Goal: Transaction & Acquisition: Purchase product/service

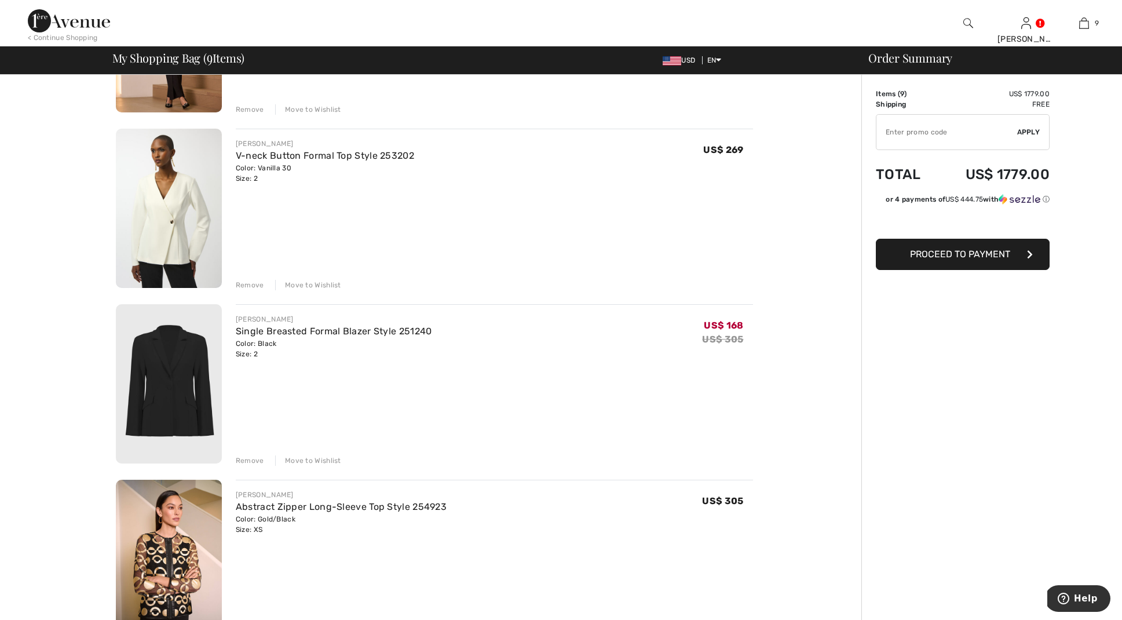
scroll to position [222, 0]
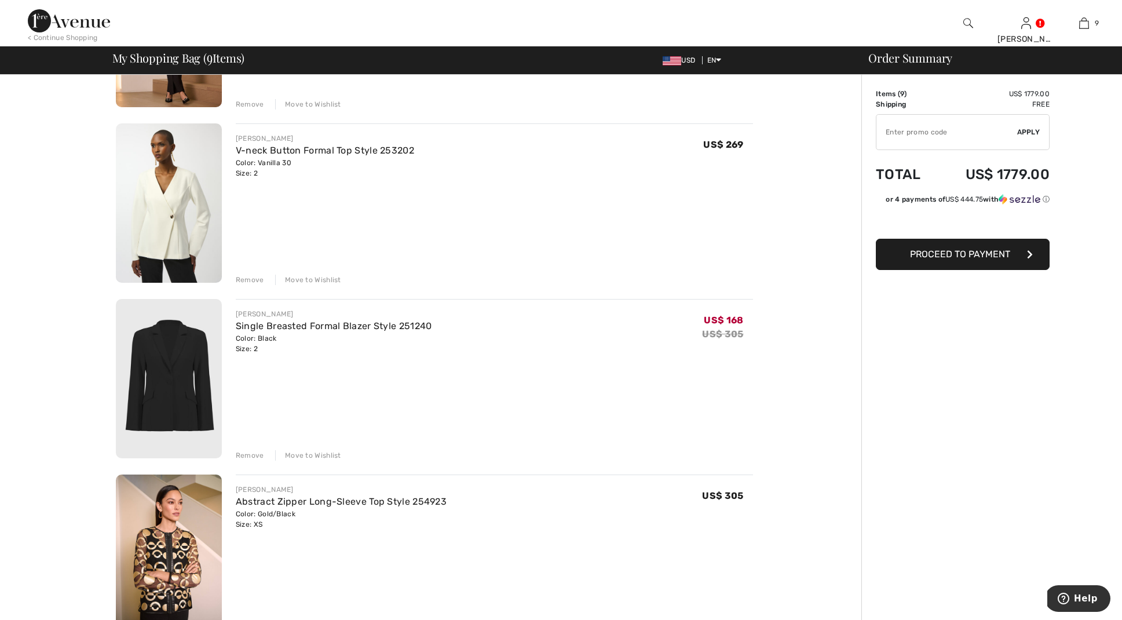
click at [172, 371] on img at bounding box center [169, 378] width 106 height 159
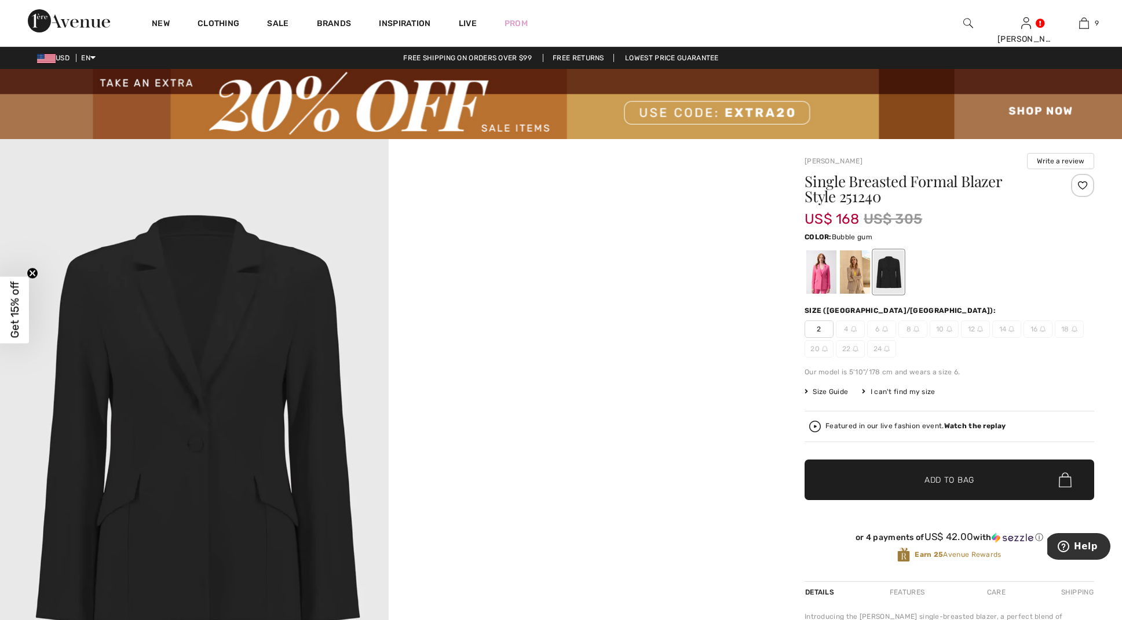
click at [822, 275] on div at bounding box center [822, 271] width 30 height 43
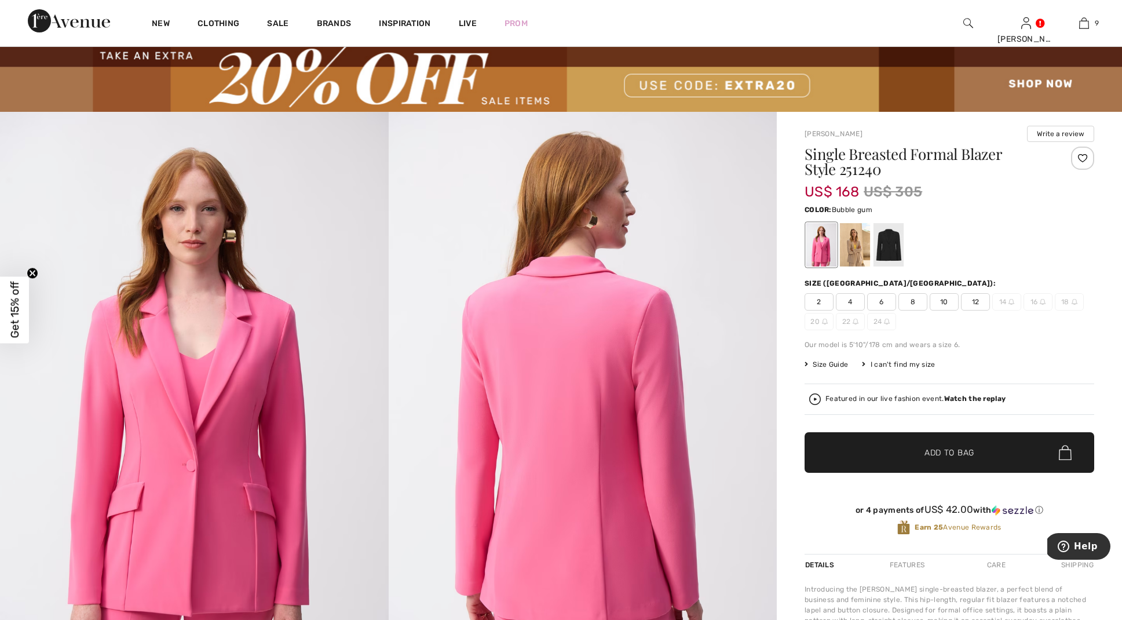
scroll to position [27, 0]
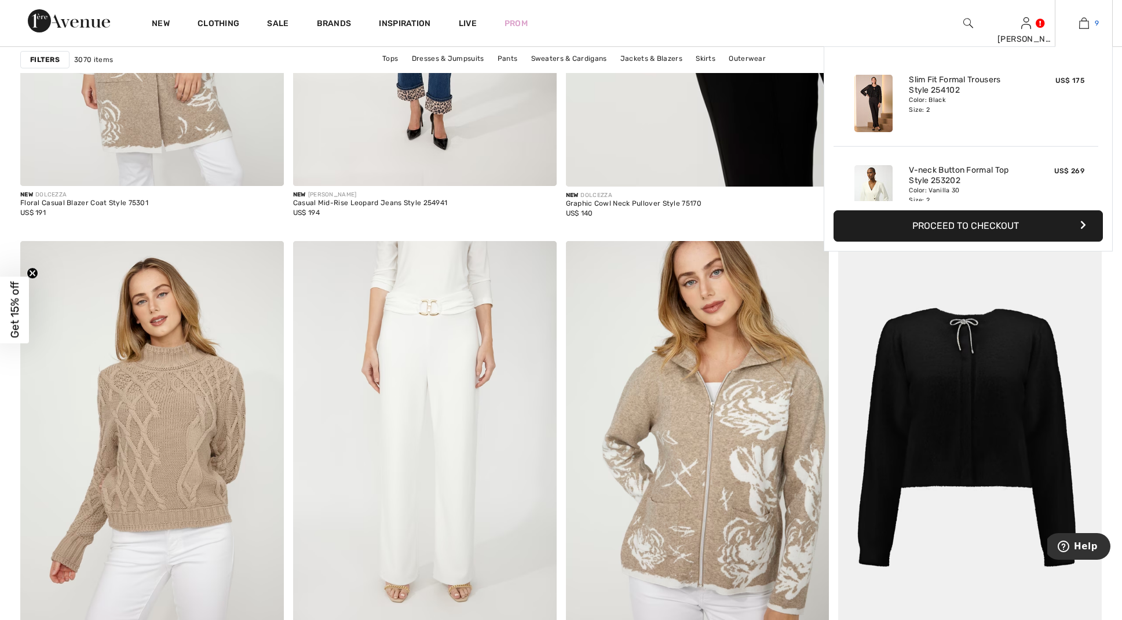
click at [1084, 21] on img at bounding box center [1085, 23] width 10 height 14
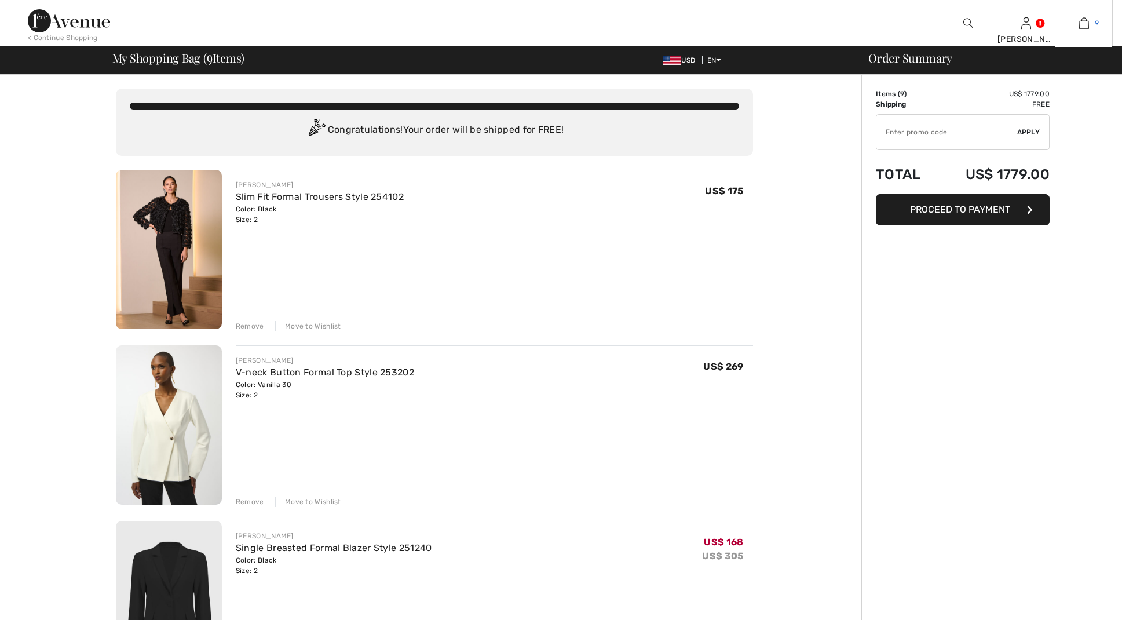
click at [1085, 25] on img at bounding box center [1085, 23] width 10 height 14
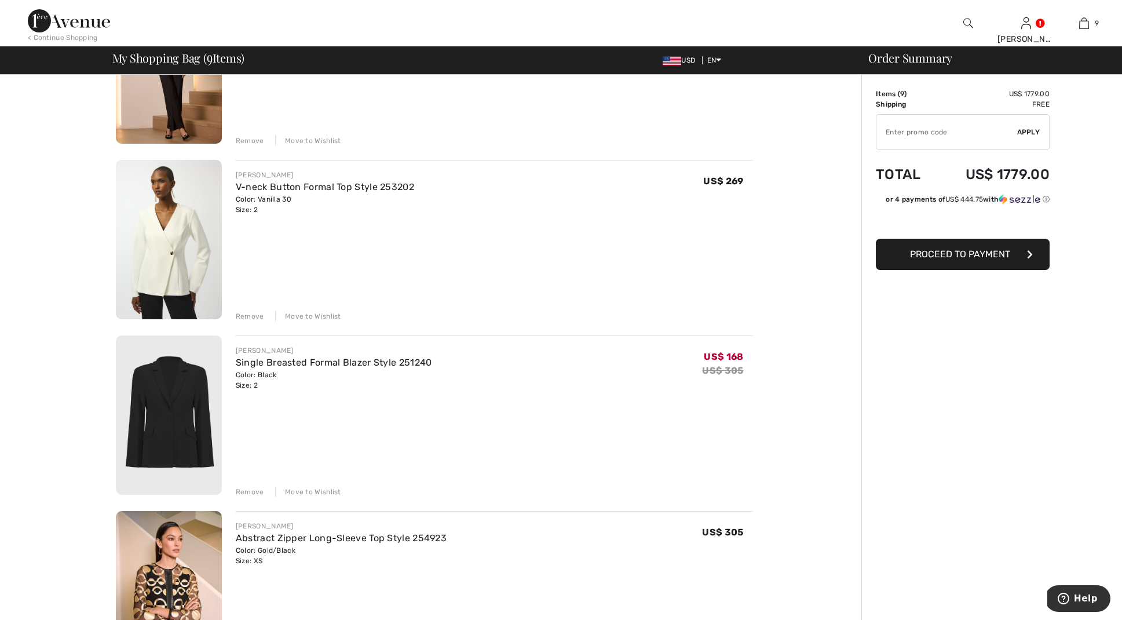
scroll to position [186, 0]
click at [250, 313] on div "Remove" at bounding box center [250, 316] width 28 height 10
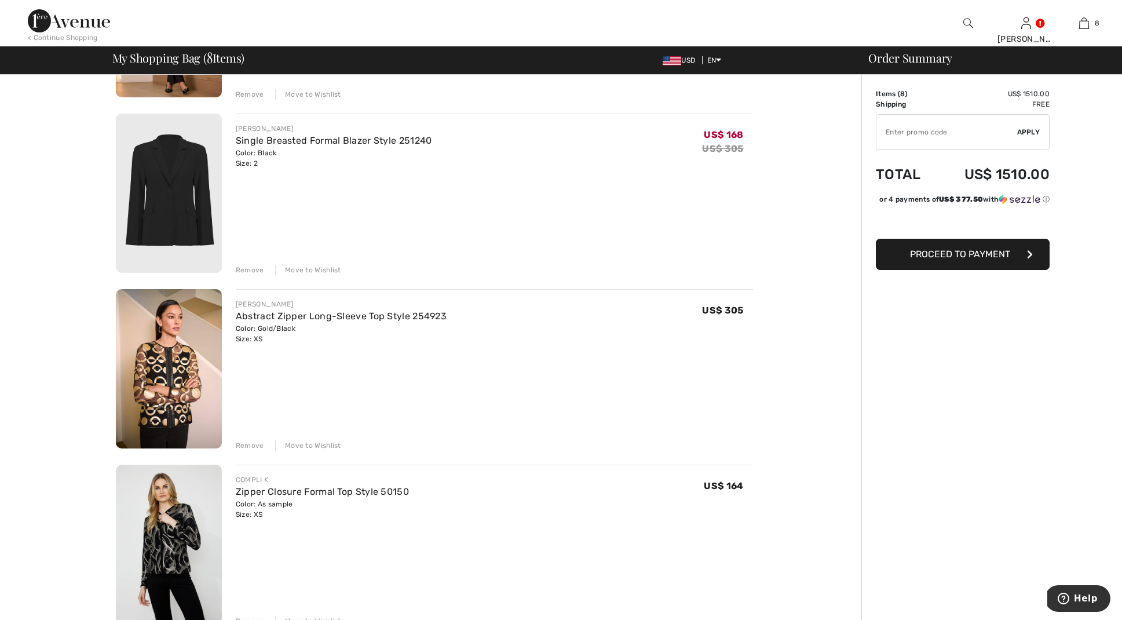
scroll to position [236, 0]
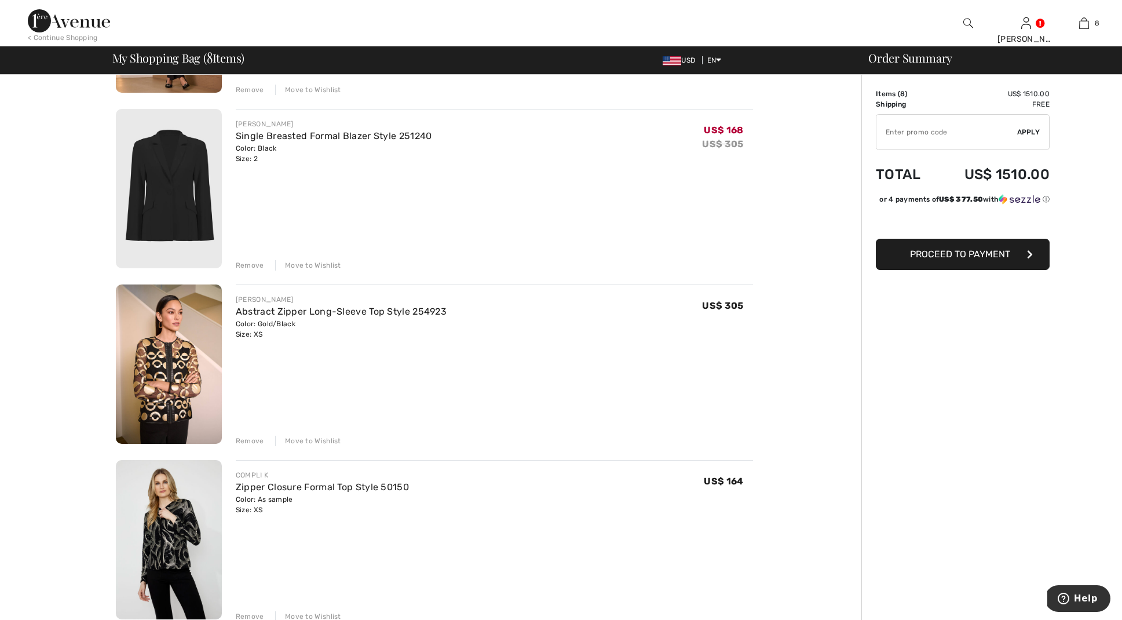
click at [311, 438] on div "Move to Wishlist" at bounding box center [308, 441] width 66 height 10
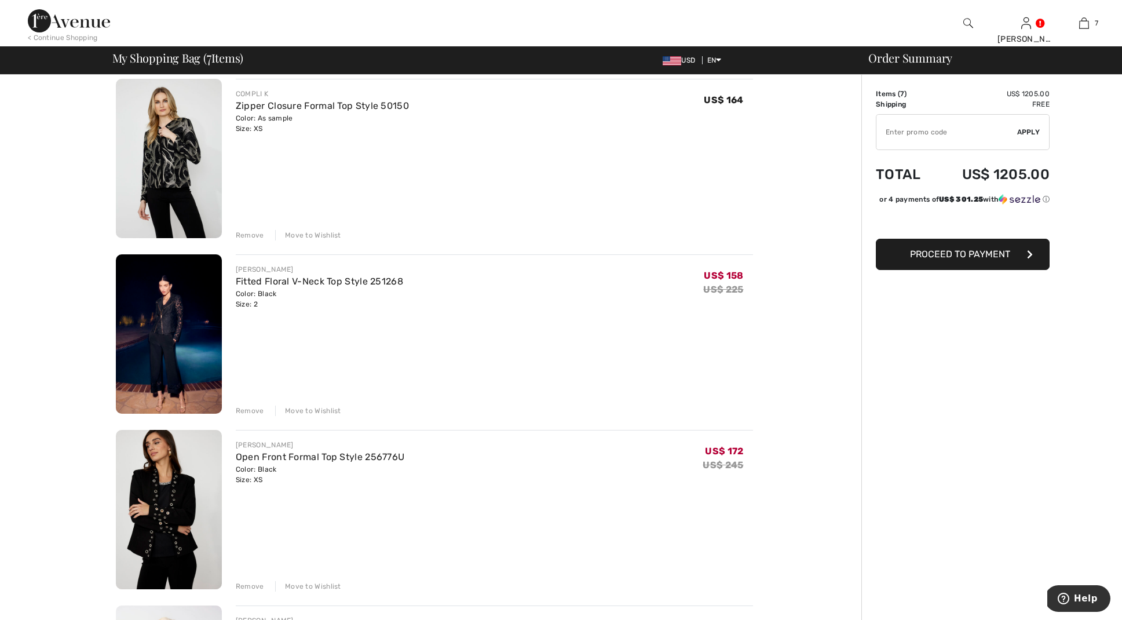
scroll to position [439, 1]
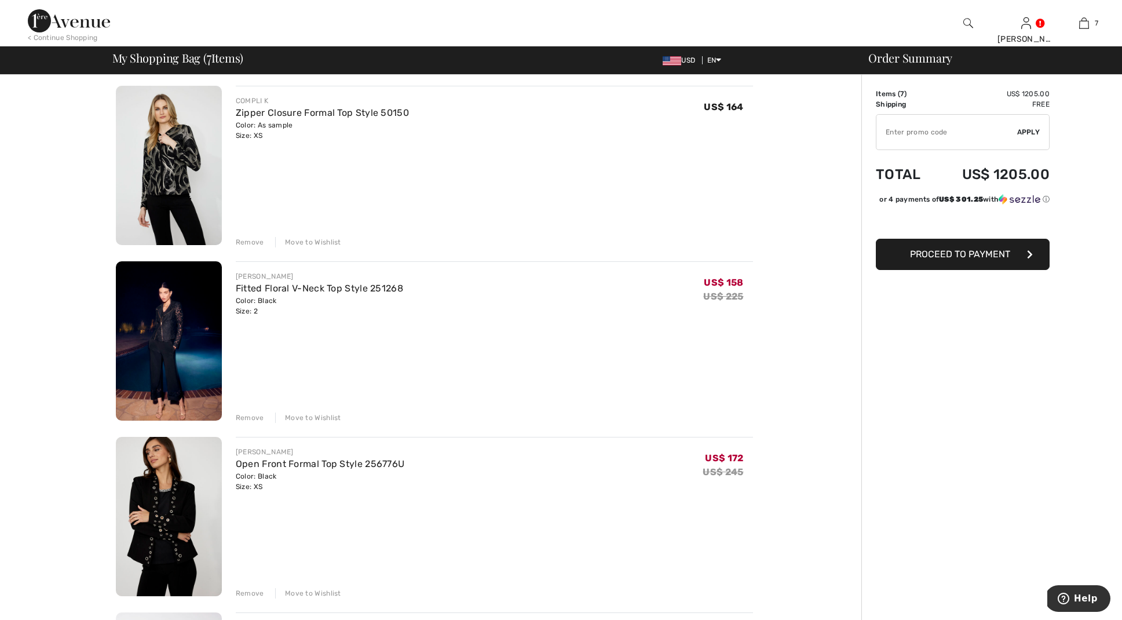
click at [177, 317] on img at bounding box center [169, 340] width 106 height 159
click at [164, 420] on img at bounding box center [169, 340] width 106 height 159
click at [167, 420] on img at bounding box center [169, 340] width 106 height 159
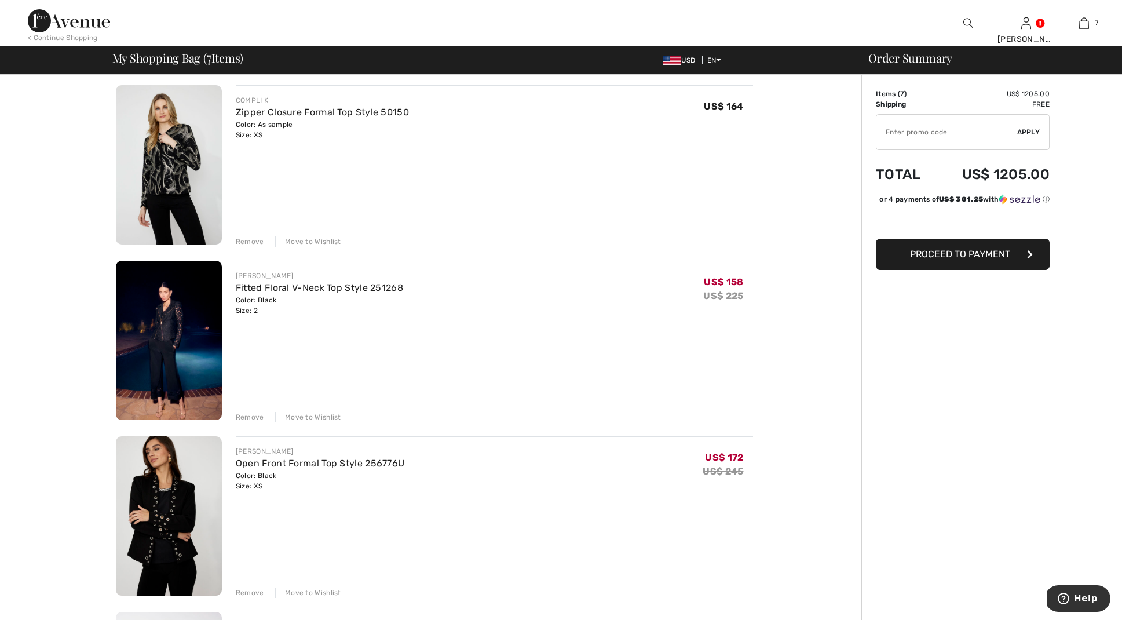
scroll to position [298, 0]
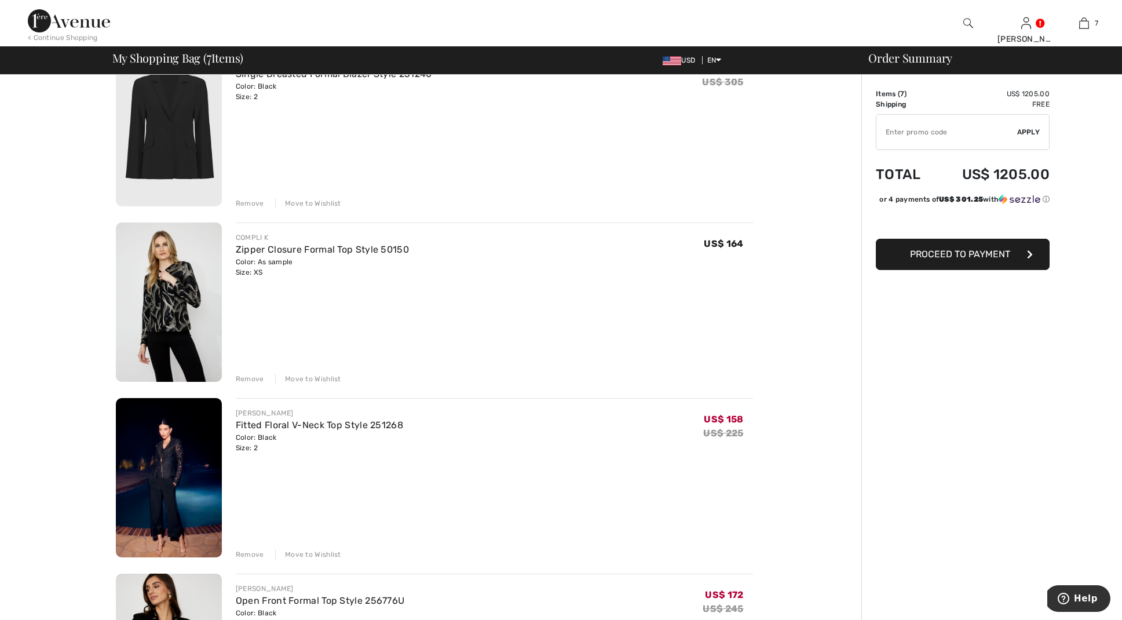
click at [167, 474] on img at bounding box center [169, 477] width 106 height 159
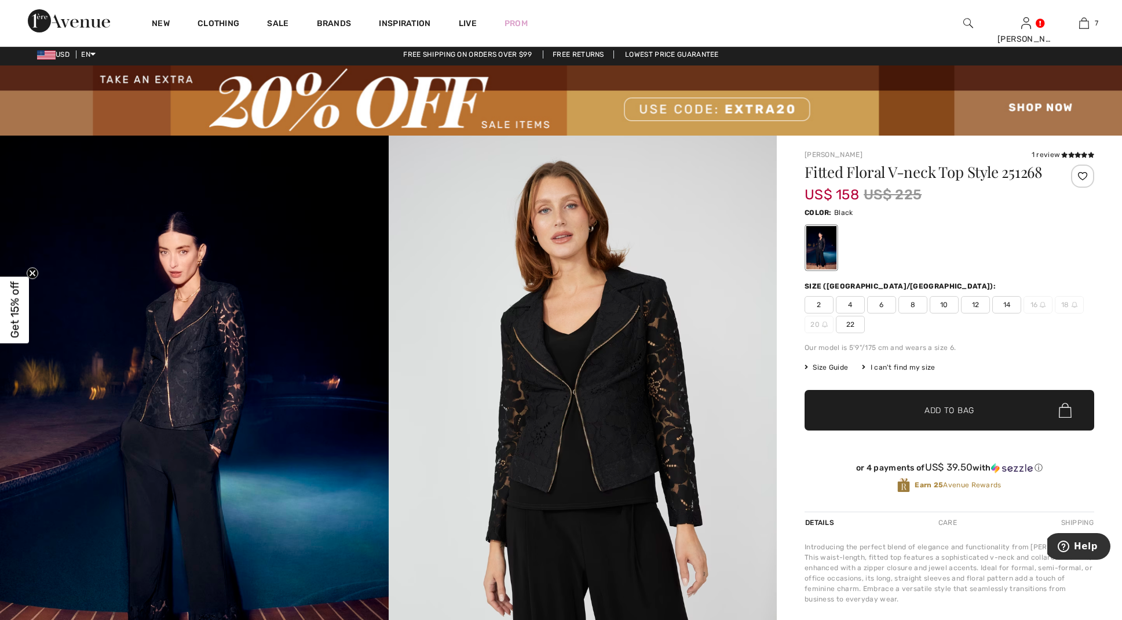
scroll to position [4, 0]
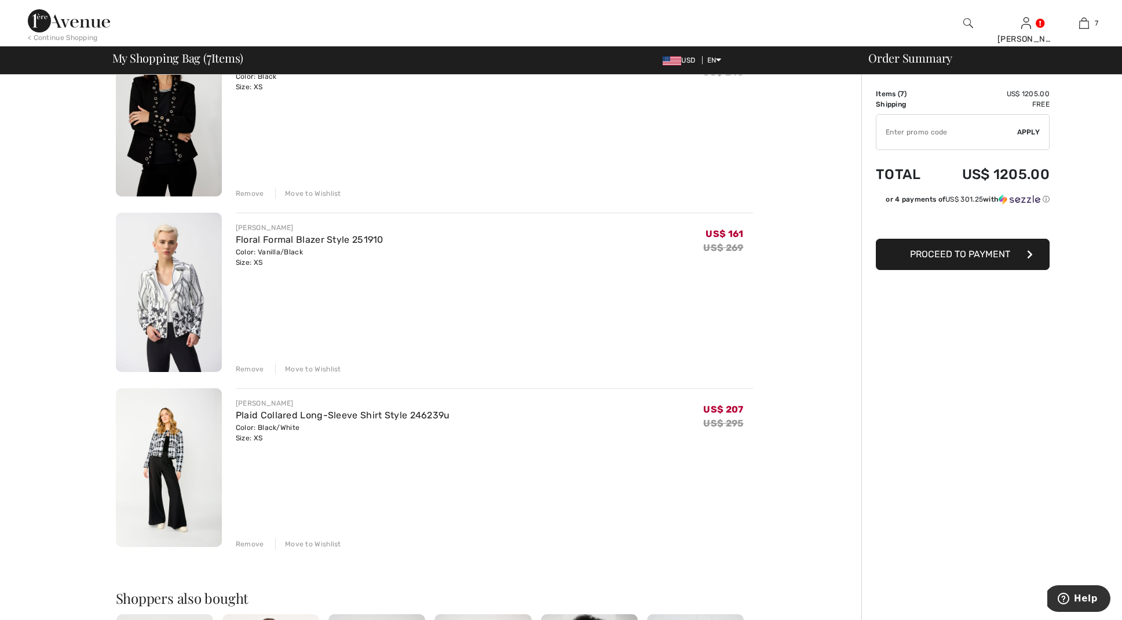
scroll to position [833, 0]
click at [307, 545] on div "Move to Wishlist" at bounding box center [308, 546] width 66 height 10
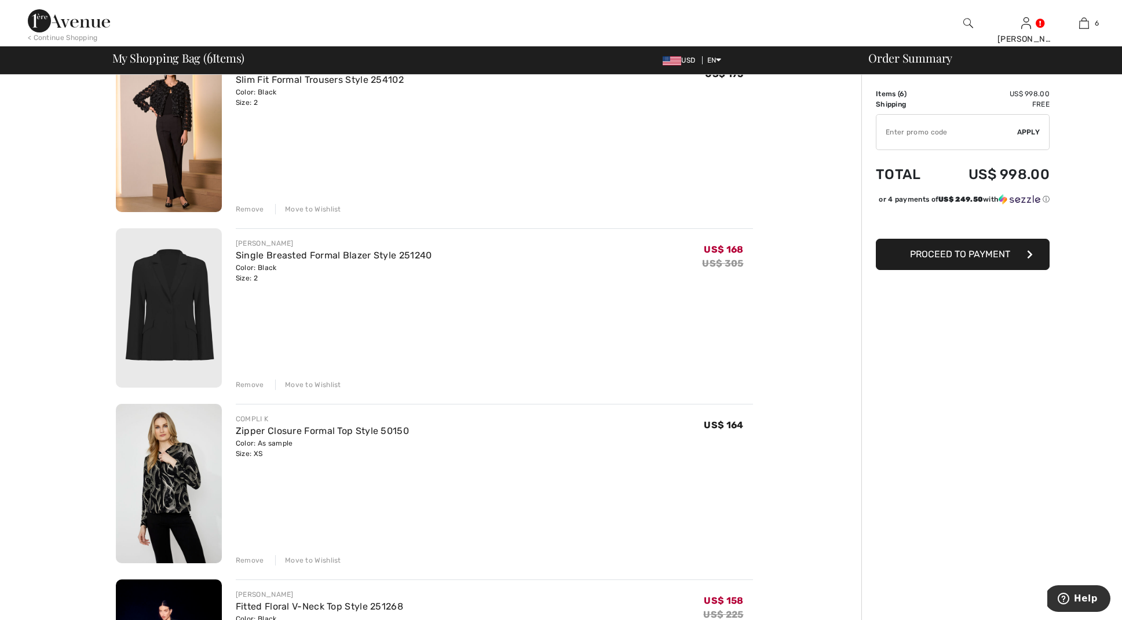
scroll to position [118, 0]
click at [167, 477] on img at bounding box center [169, 482] width 106 height 159
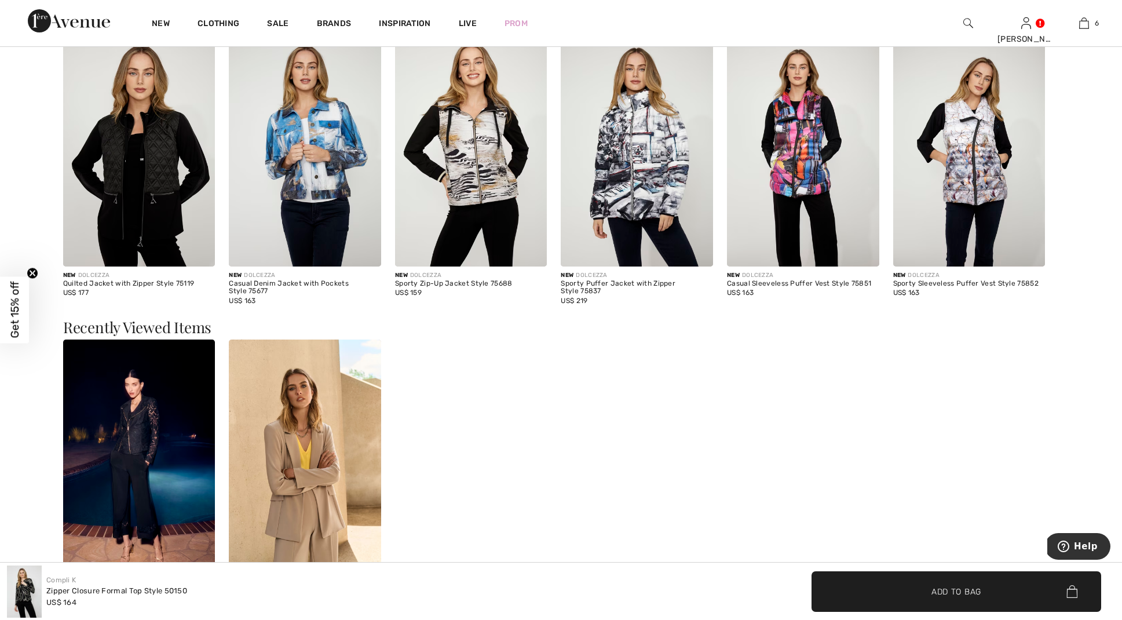
scroll to position [1407, 0]
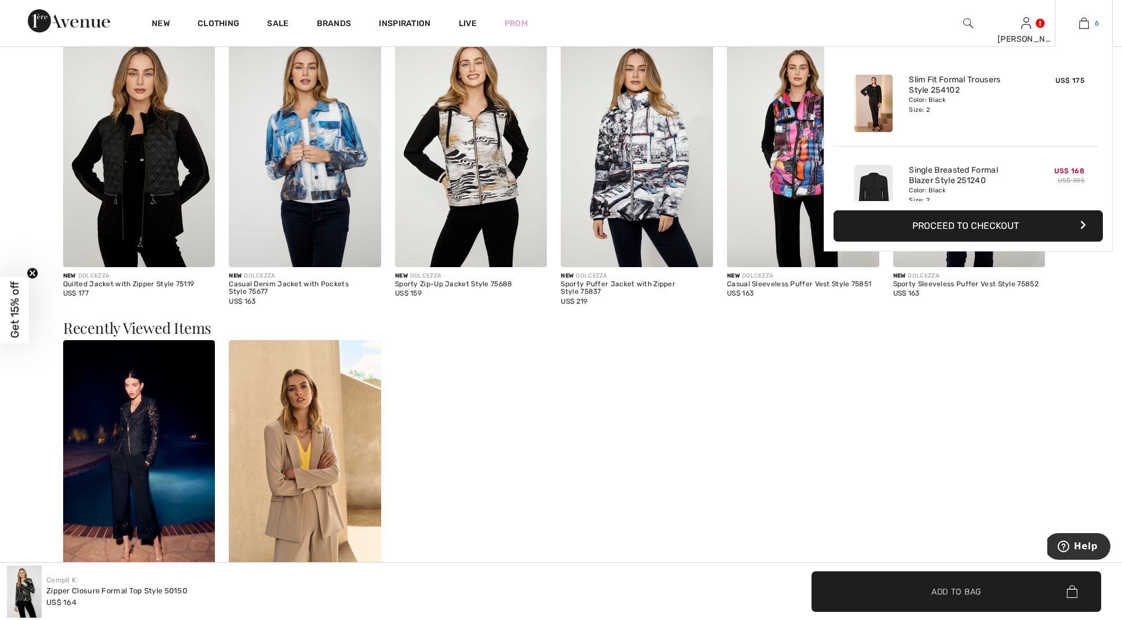
click at [1085, 21] on img at bounding box center [1085, 23] width 10 height 14
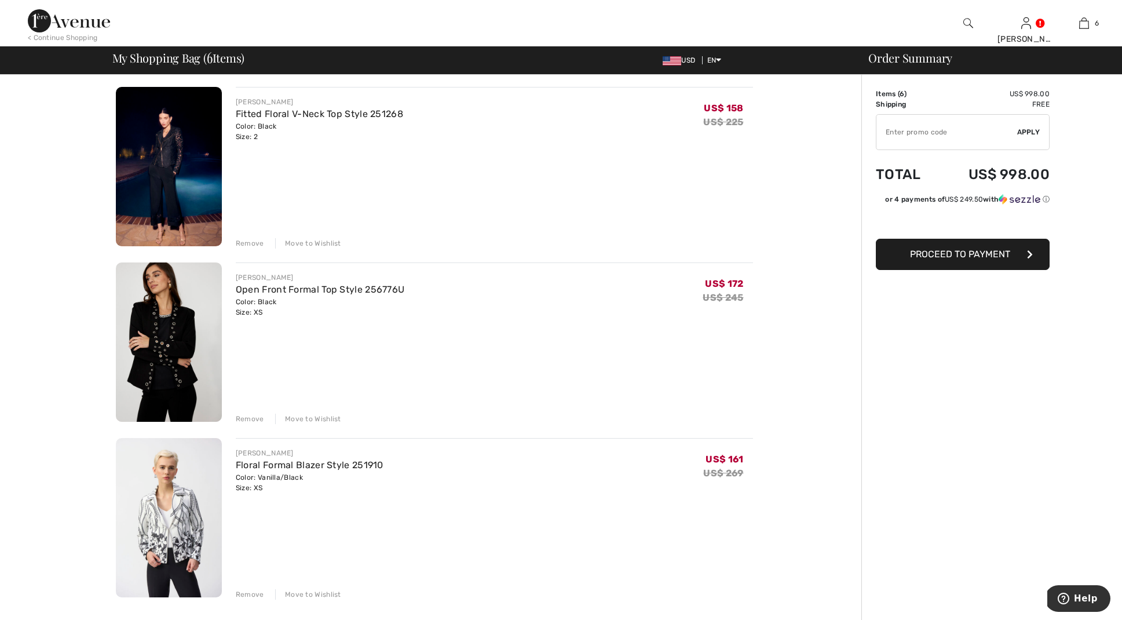
scroll to position [601, 0]
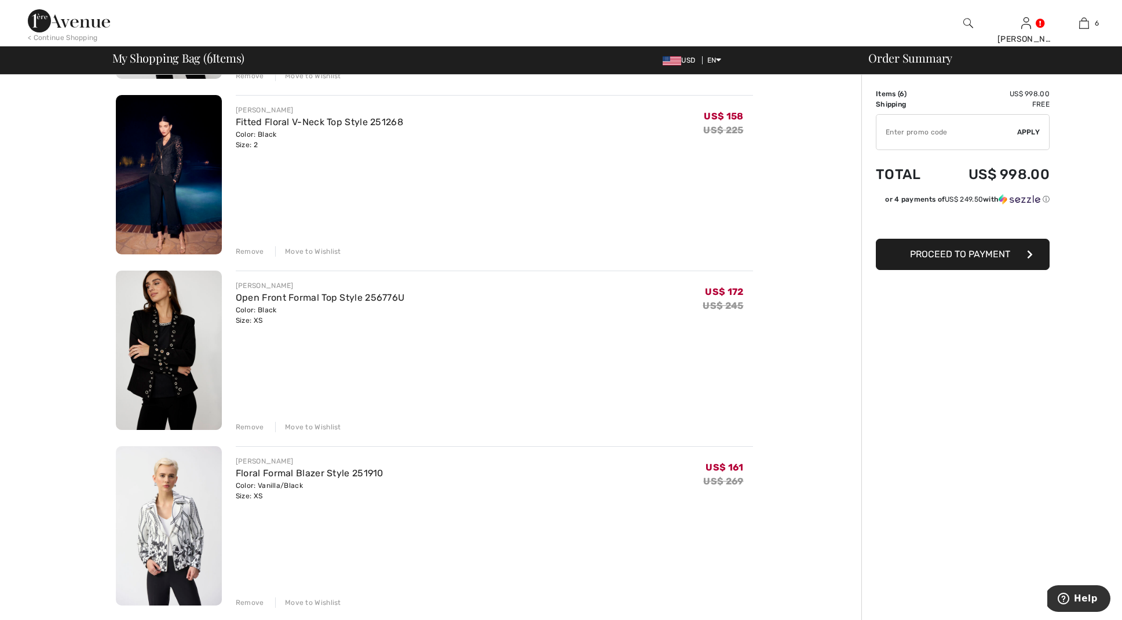
click at [142, 345] on img at bounding box center [169, 350] width 106 height 159
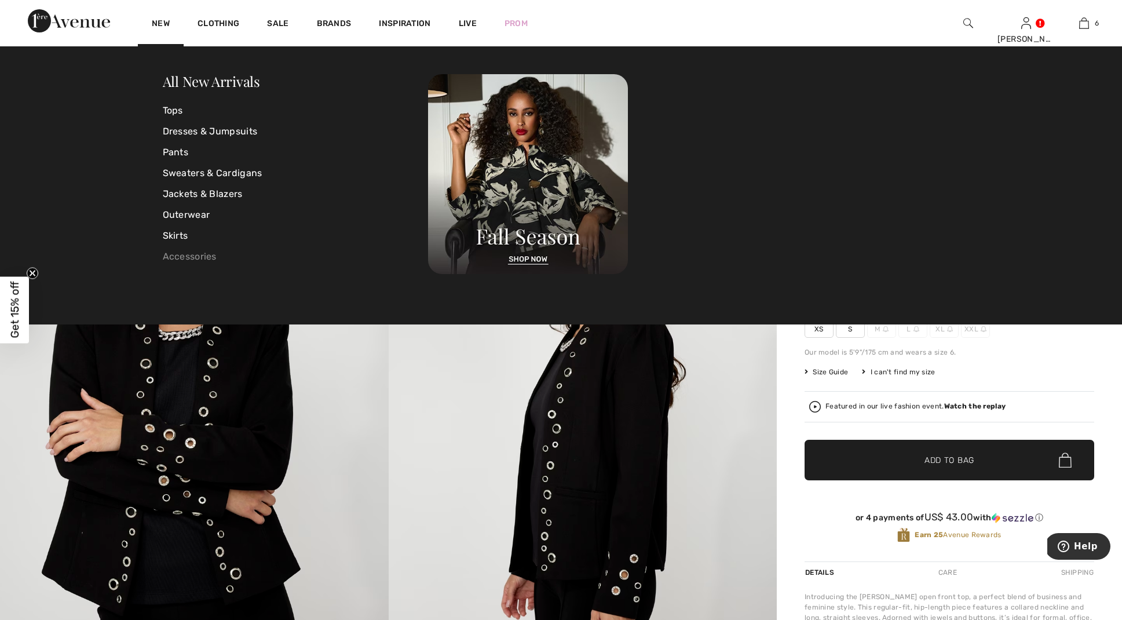
click at [191, 255] on link "Accessories" at bounding box center [296, 256] width 266 height 21
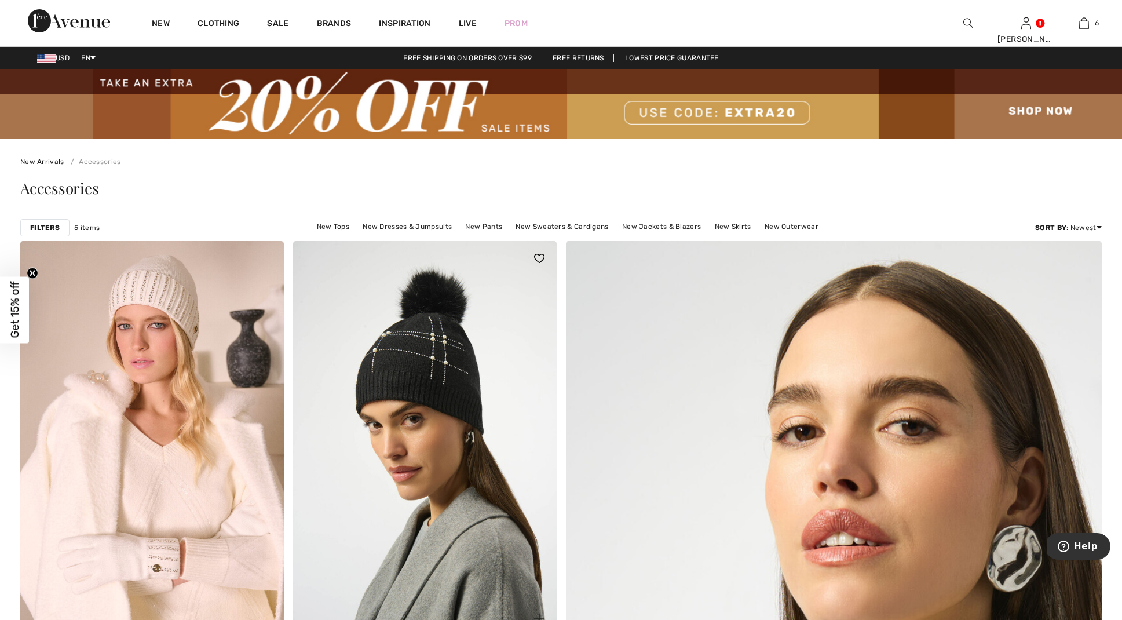
scroll to position [8, 0]
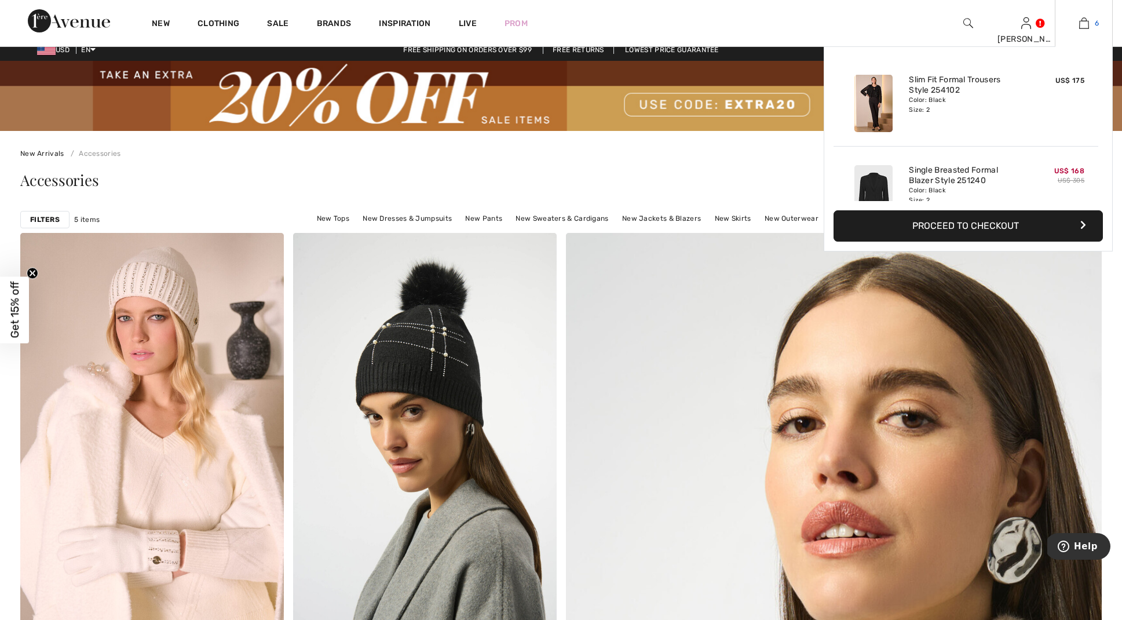
click at [1085, 21] on img at bounding box center [1085, 23] width 10 height 14
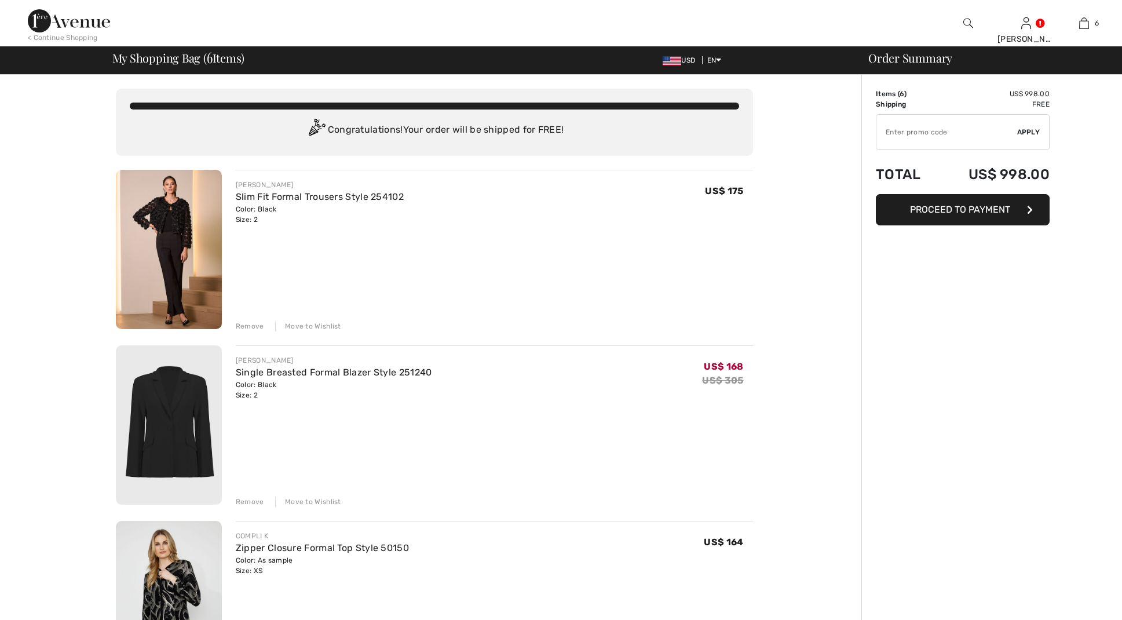
checkbox input "true"
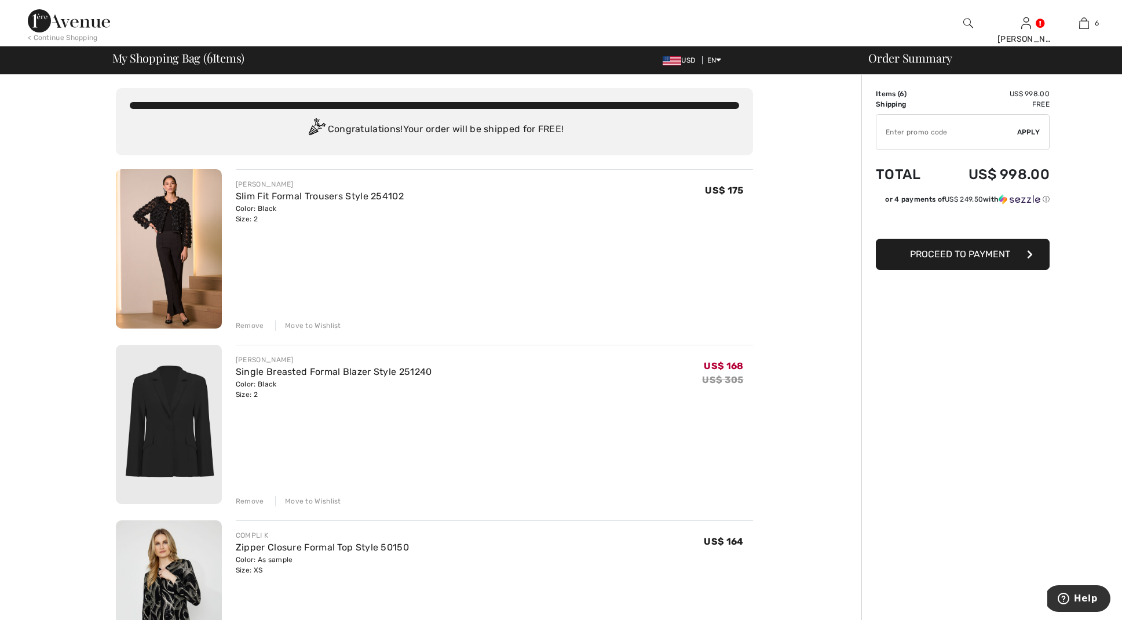
scroll to position [1, 0]
